Goal: Task Accomplishment & Management: Complete application form

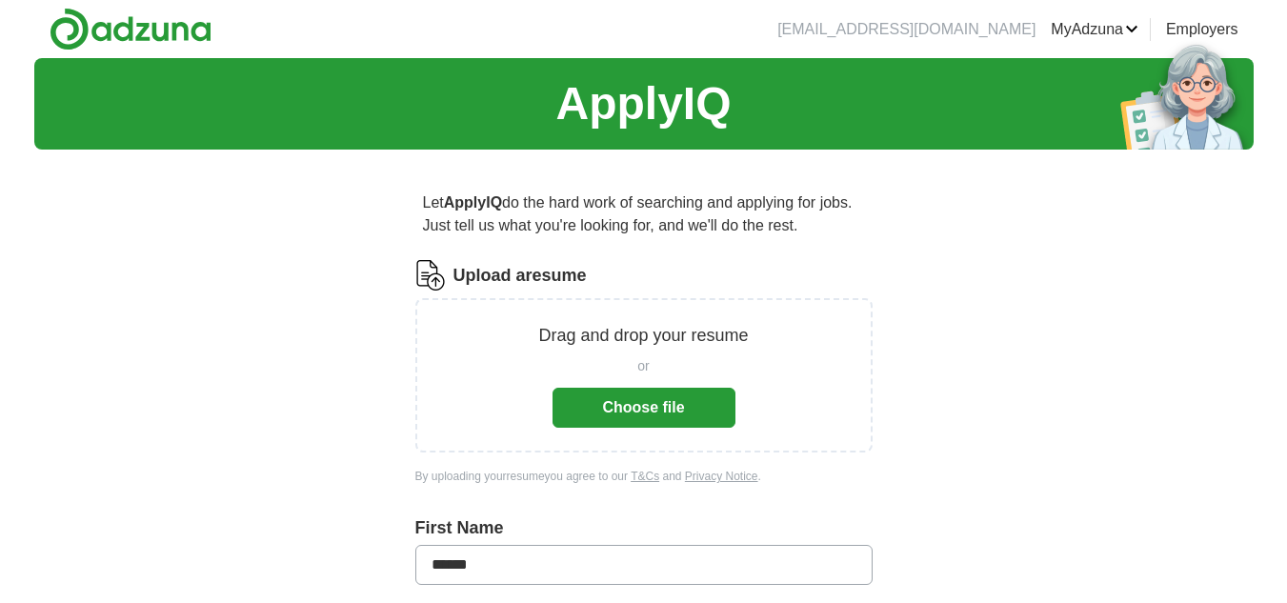
click at [678, 406] on button "Choose file" at bounding box center [643, 408] width 183 height 40
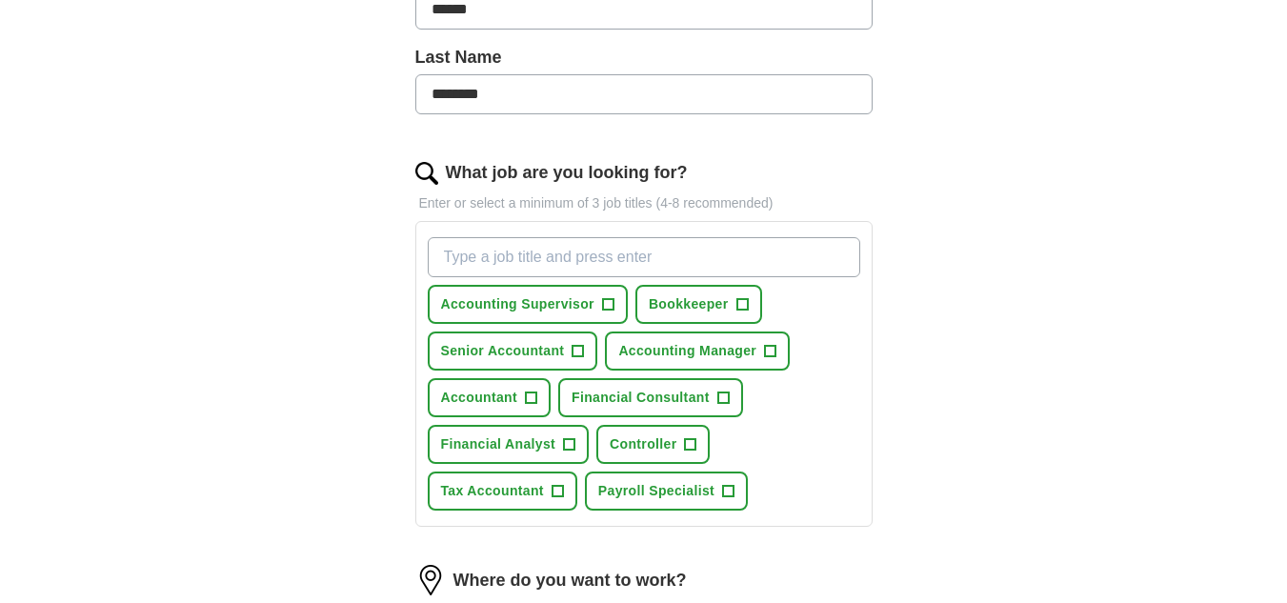
scroll to position [482, 0]
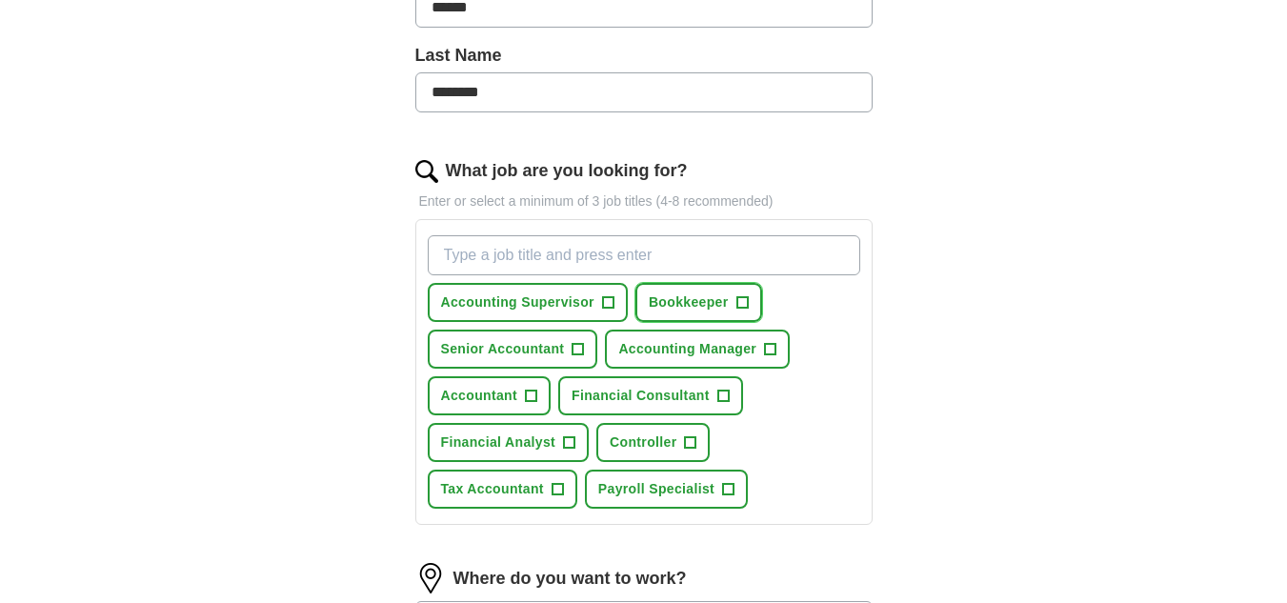
click at [746, 298] on span "+" at bounding box center [741, 302] width 11 height 15
click at [535, 395] on span "+" at bounding box center [530, 396] width 11 height 15
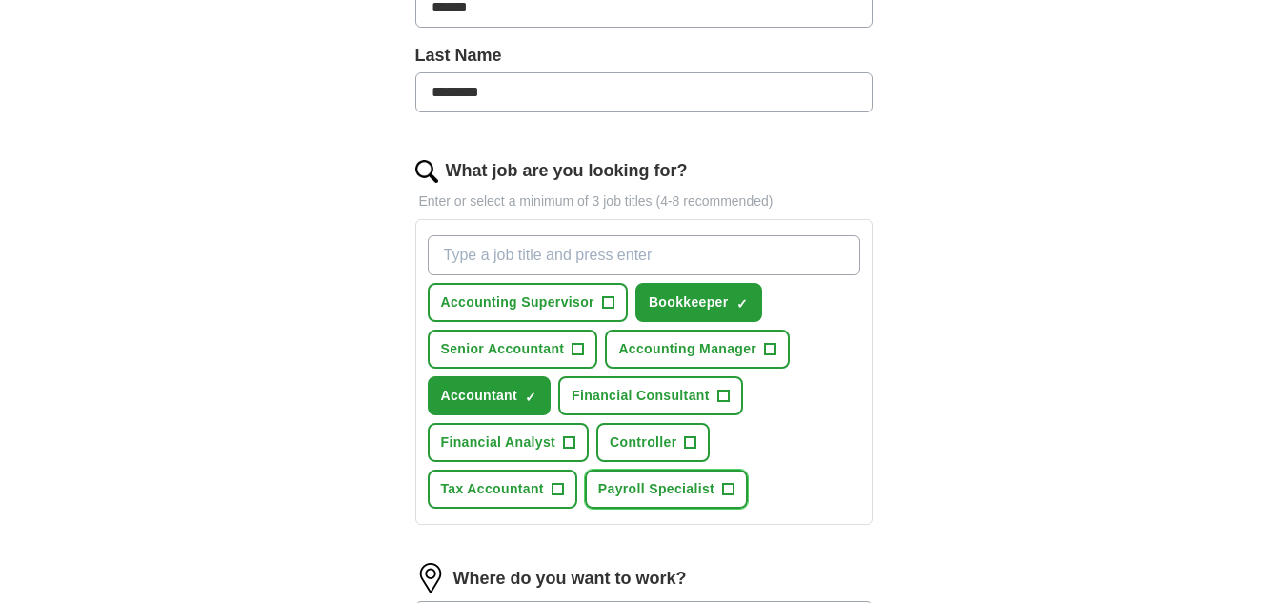
click at [723, 483] on span "+" at bounding box center [728, 489] width 11 height 15
click at [589, 254] on input "What job are you looking for?" at bounding box center [644, 255] width 432 height 40
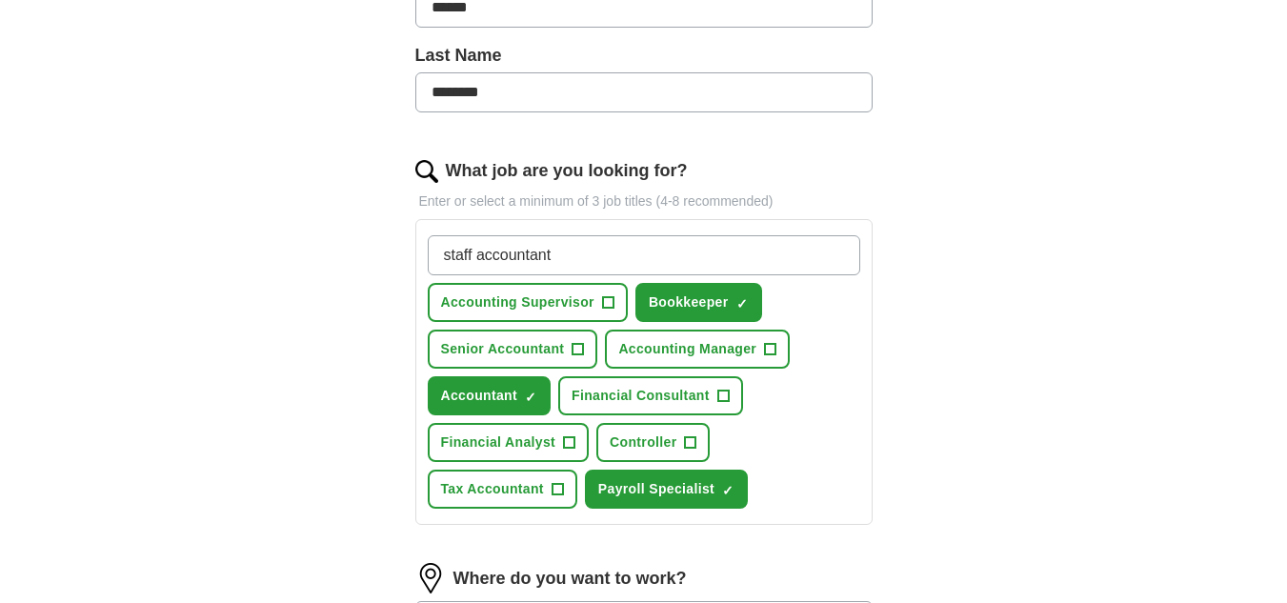
type input "staff accountant"
drag, startPoint x: 589, startPoint y: 254, endPoint x: 380, endPoint y: 230, distance: 209.9
click at [380, 230] on div "Let ApplyIQ do the hard work of searching and applying for jobs. Just tell us w…" at bounding box center [644, 310] width 610 height 1254
click at [585, 350] on button "Senior Accountant +" at bounding box center [513, 349] width 170 height 39
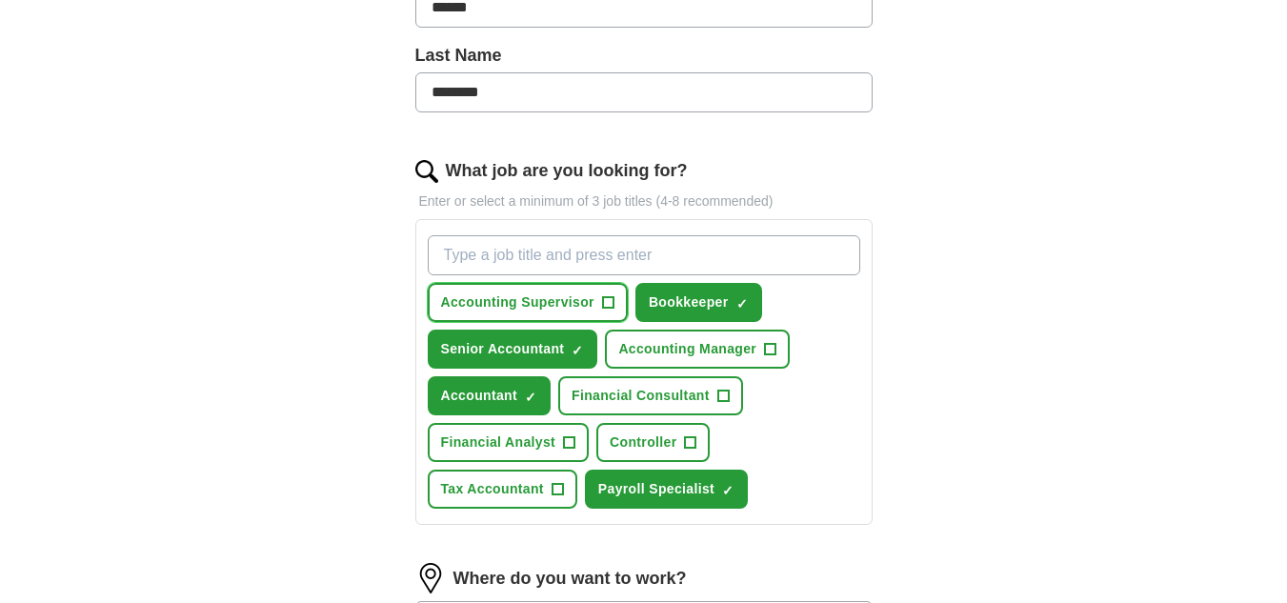
click at [612, 296] on span "+" at bounding box center [607, 302] width 11 height 15
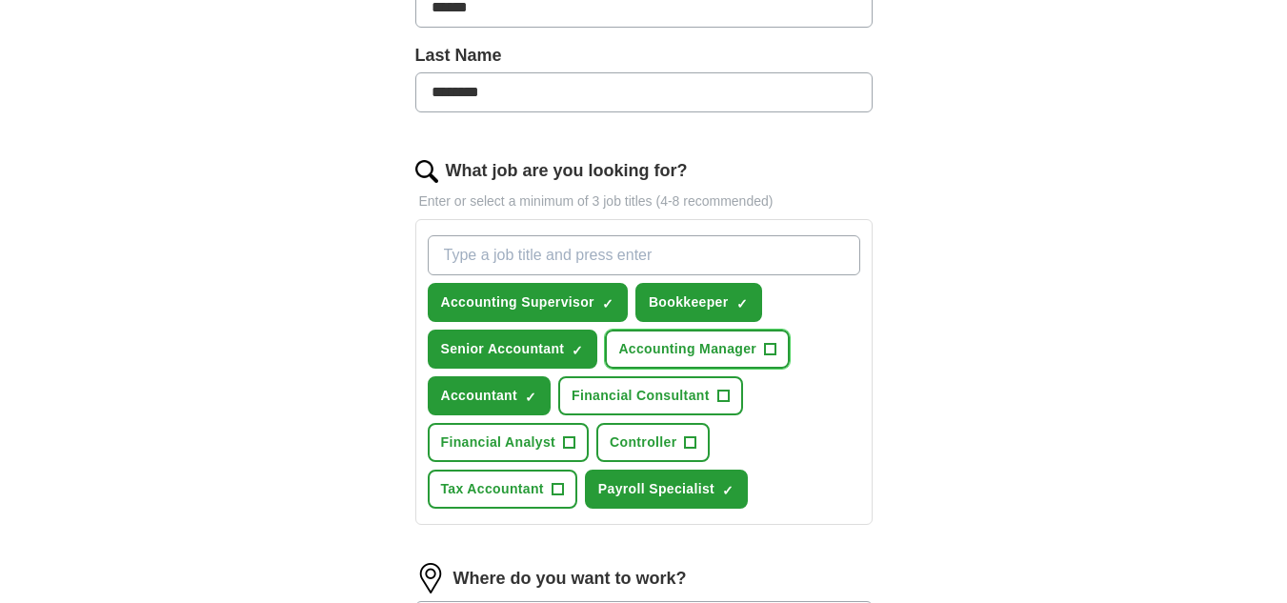
click at [745, 343] on span "Accounting Manager" at bounding box center [687, 349] width 138 height 20
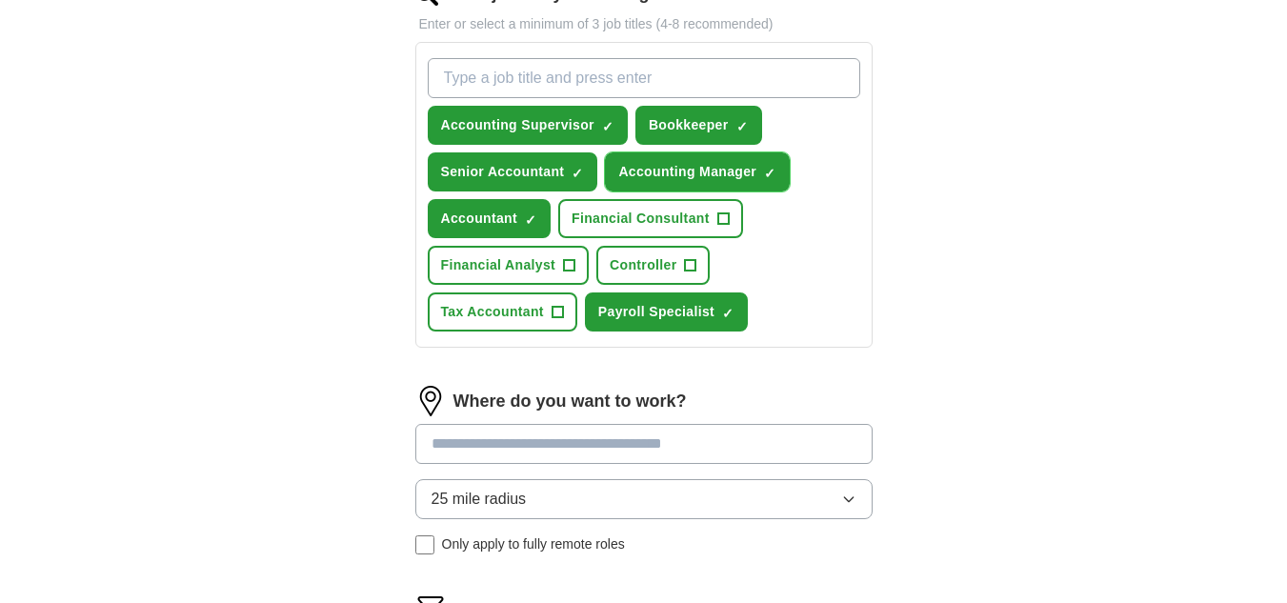
scroll to position [738, 0]
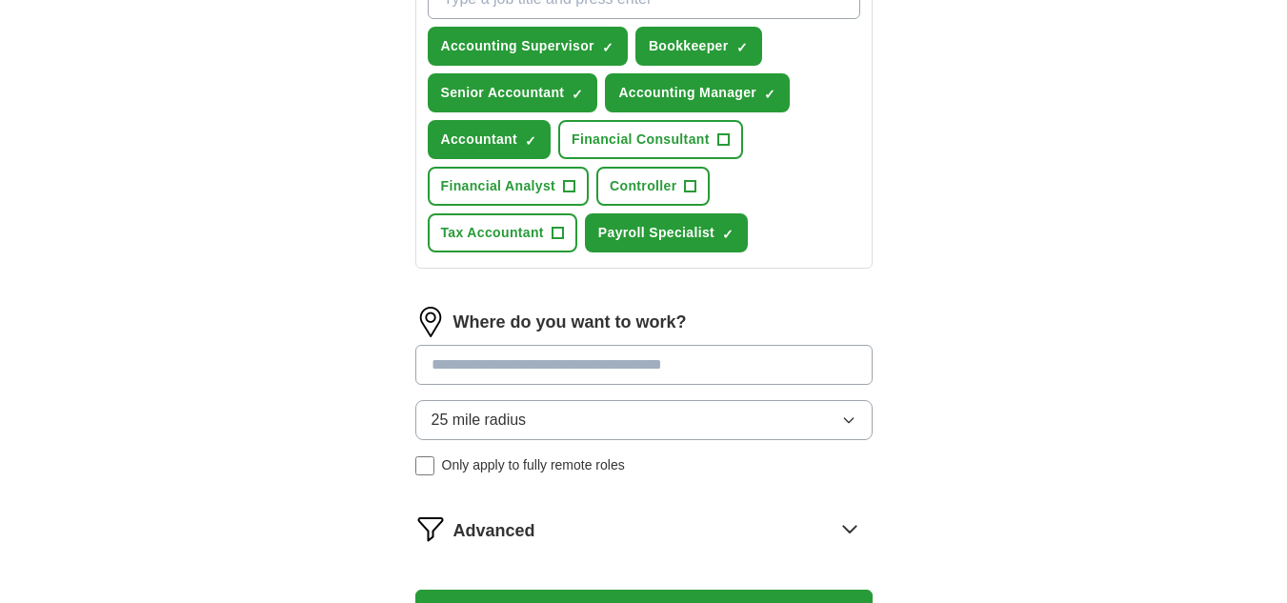
click at [650, 370] on input at bounding box center [643, 365] width 457 height 40
type input "*"
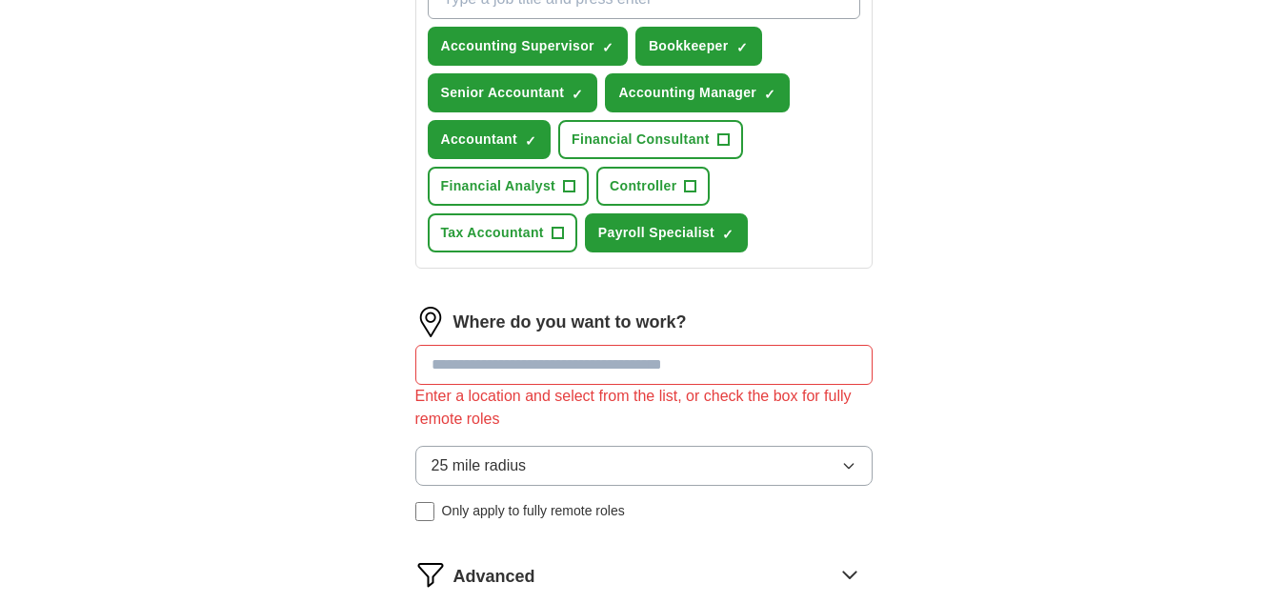
click at [419, 467] on div "25 mile radius Only apply to fully remote roles" at bounding box center [643, 483] width 457 height 75
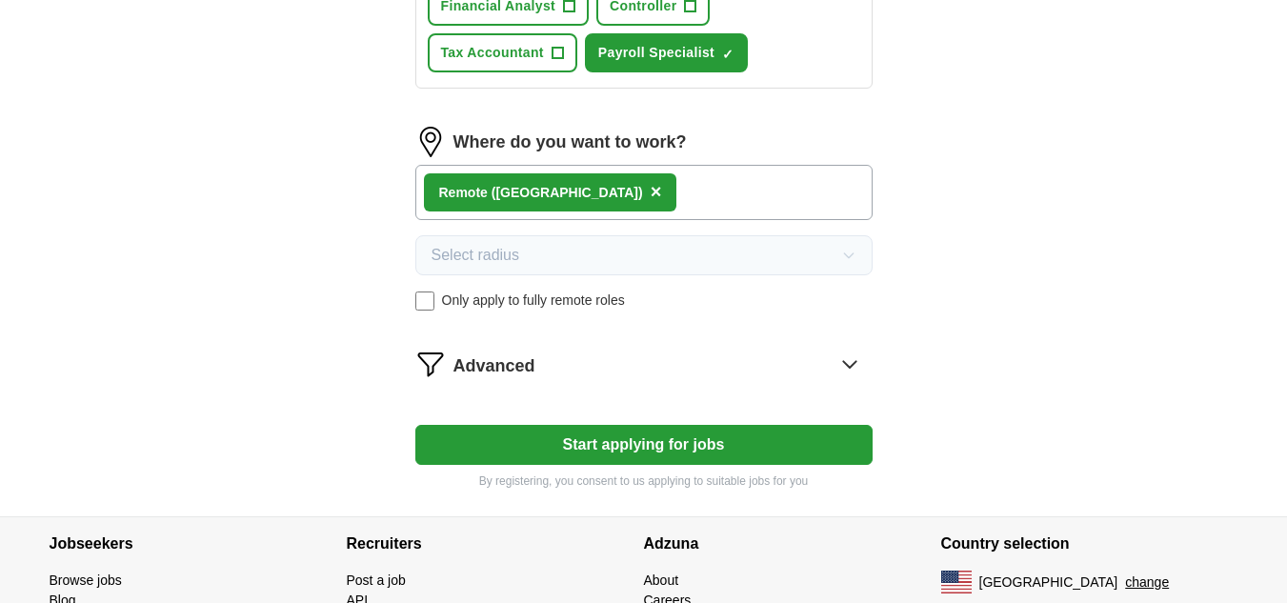
scroll to position [965, 0]
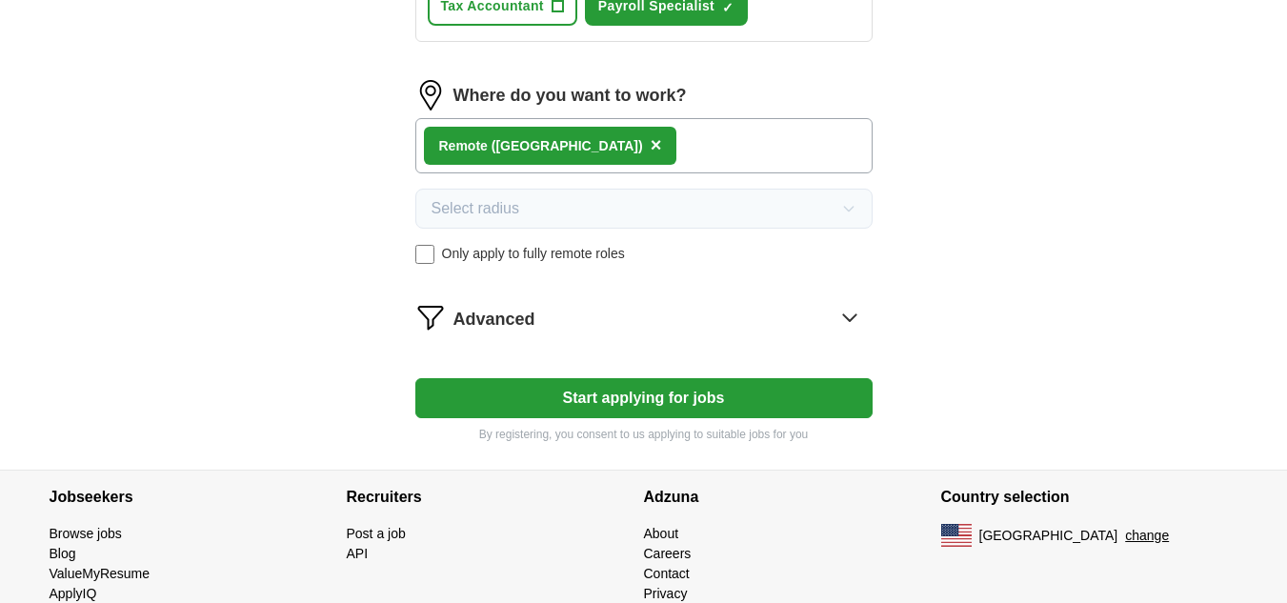
click at [857, 317] on icon at bounding box center [849, 317] width 30 height 30
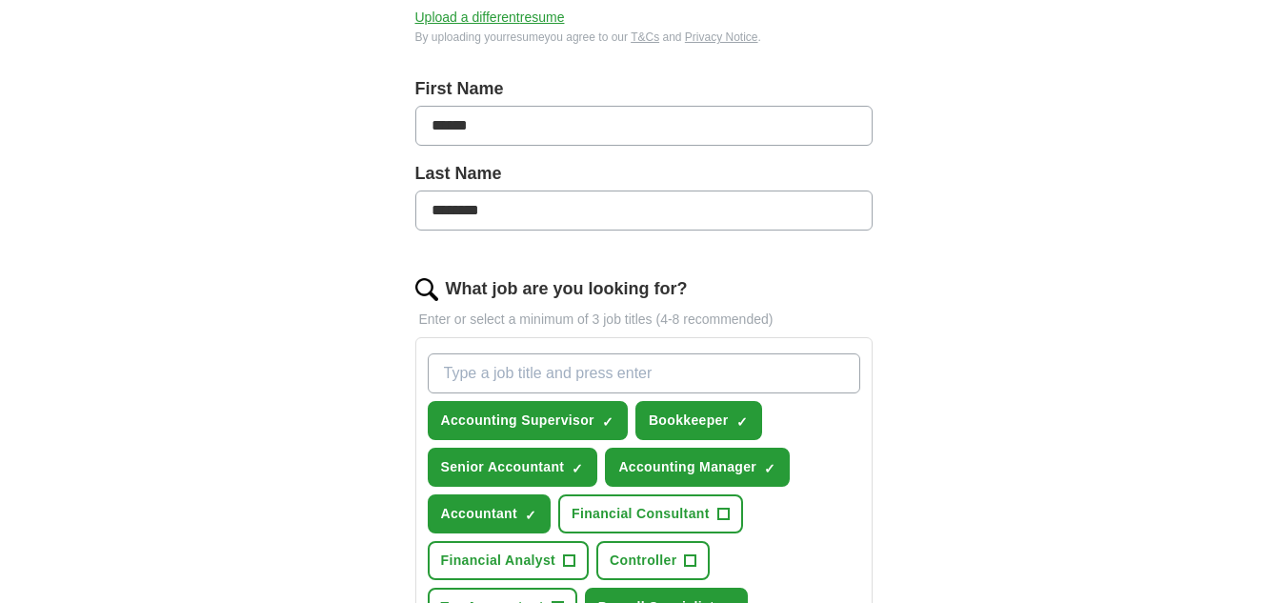
scroll to position [0, 0]
